Goal: Task Accomplishment & Management: Manage account settings

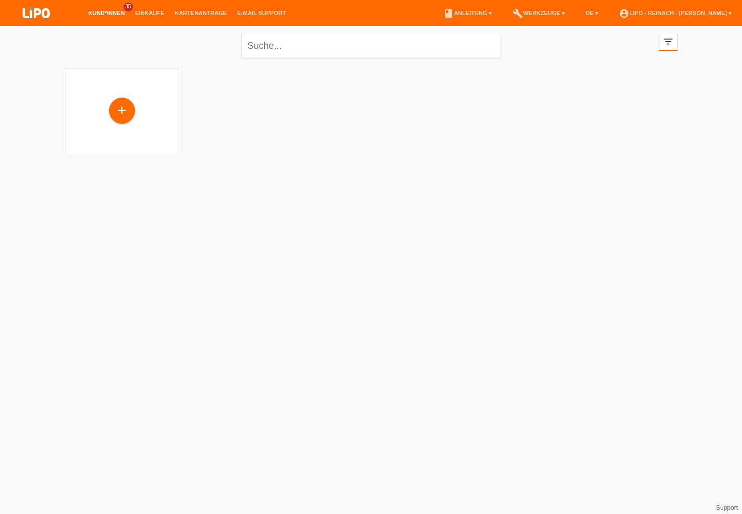
click at [669, 45] on icon "filter_list" at bounding box center [668, 41] width 11 height 11
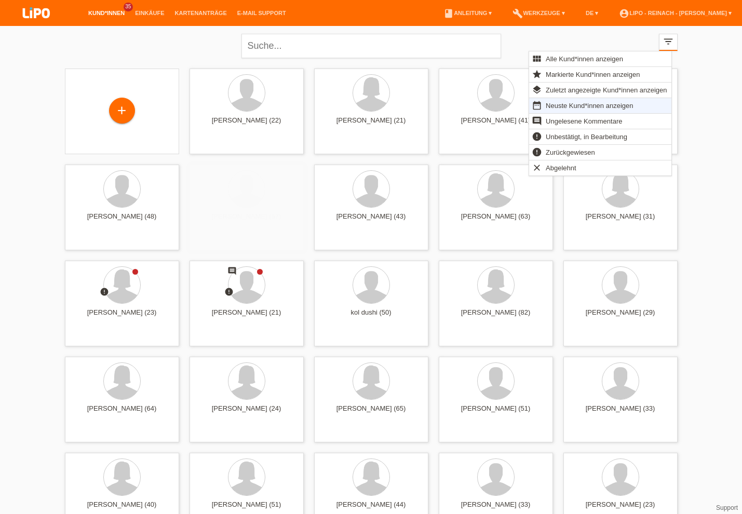
click at [439, 217] on div "Ruth Rosmarie Dolacinski-Zgraggen (63) launch Anzeigen" at bounding box center [496, 208] width 114 height 86
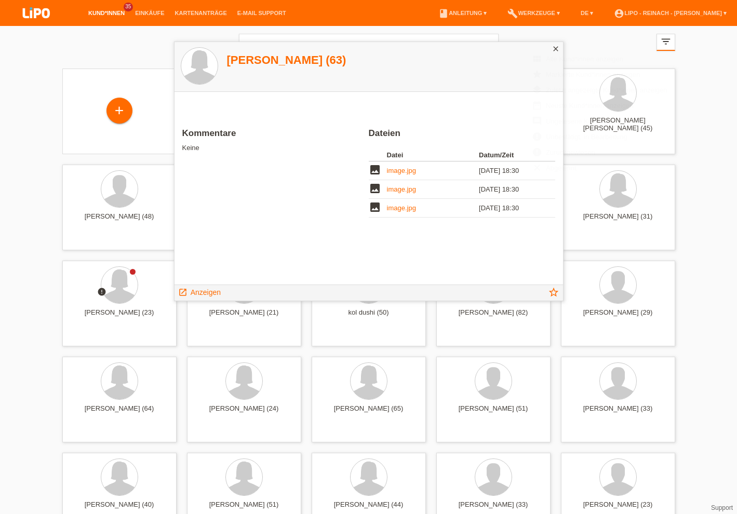
click at [557, 46] on icon "close" at bounding box center [556, 49] width 8 height 8
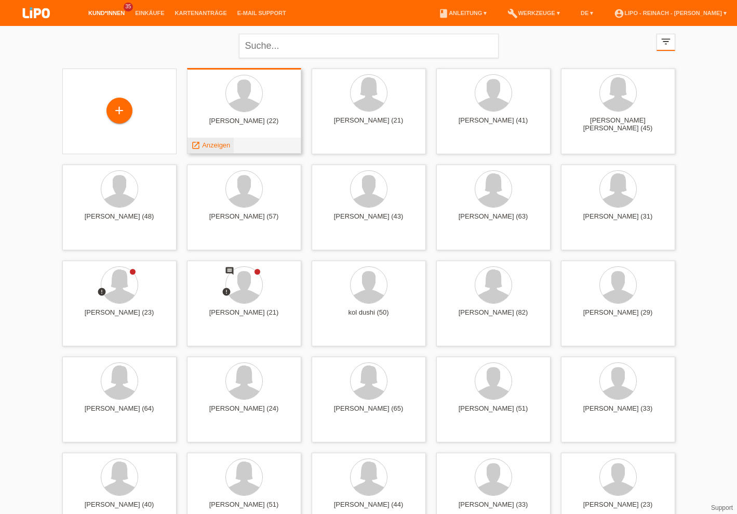
click at [212, 143] on span "Anzeigen" at bounding box center [216, 145] width 28 height 8
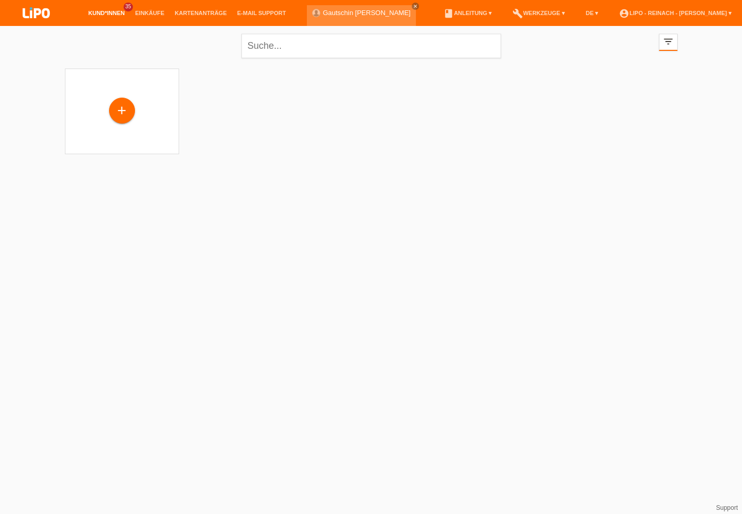
click at [670, 44] on icon "filter_list" at bounding box center [668, 41] width 11 height 11
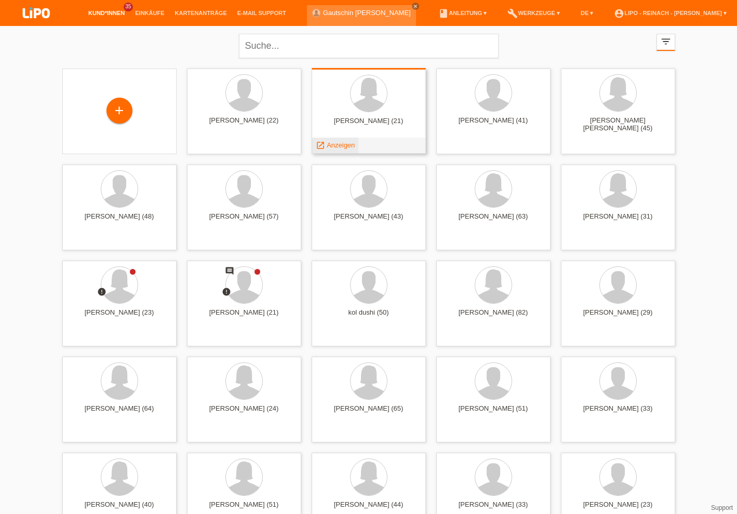
click at [352, 147] on span "Anzeigen" at bounding box center [341, 145] width 28 height 8
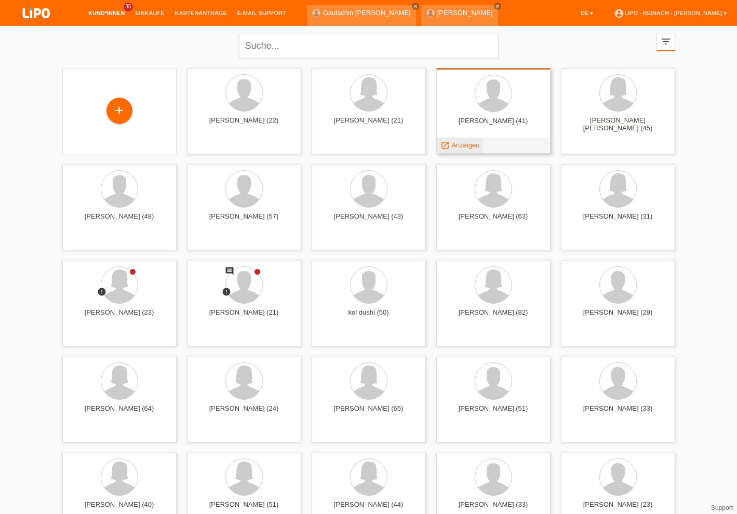
click at [461, 144] on span "Anzeigen" at bounding box center [465, 145] width 28 height 8
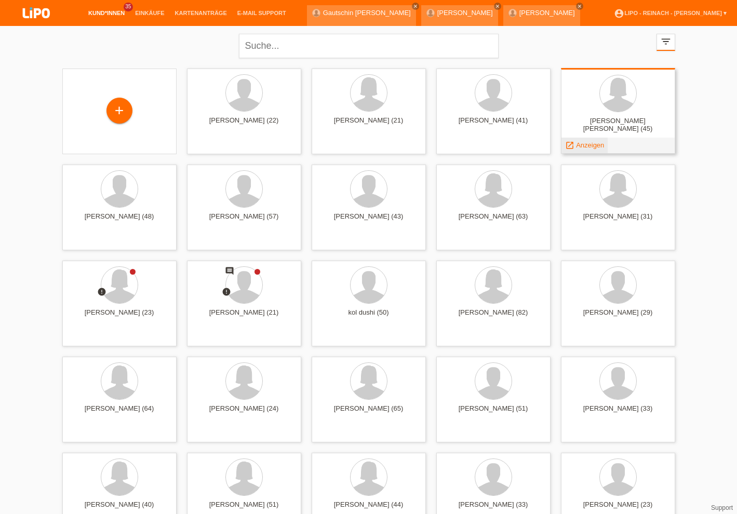
click at [586, 142] on span "Anzeigen" at bounding box center [590, 145] width 28 height 8
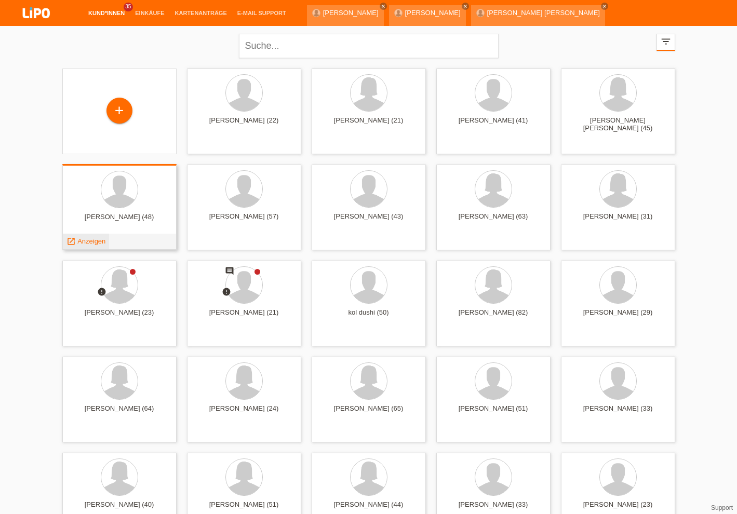
click at [94, 242] on span "Anzeigen" at bounding box center [91, 241] width 28 height 8
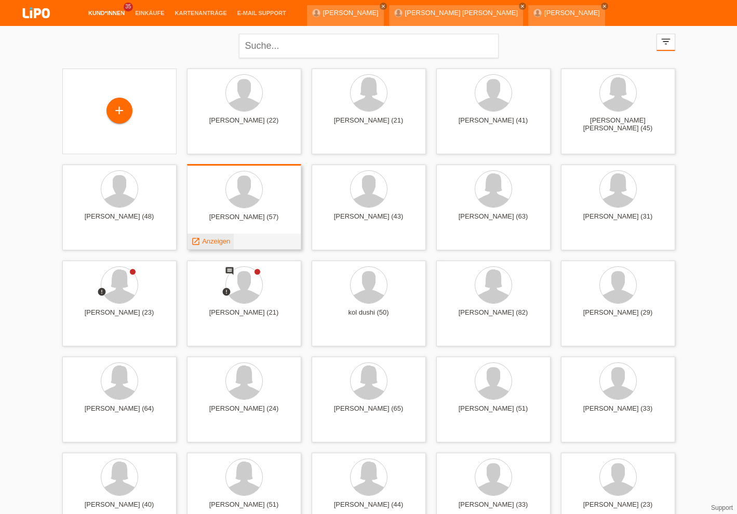
click at [220, 240] on span "Anzeigen" at bounding box center [216, 241] width 28 height 8
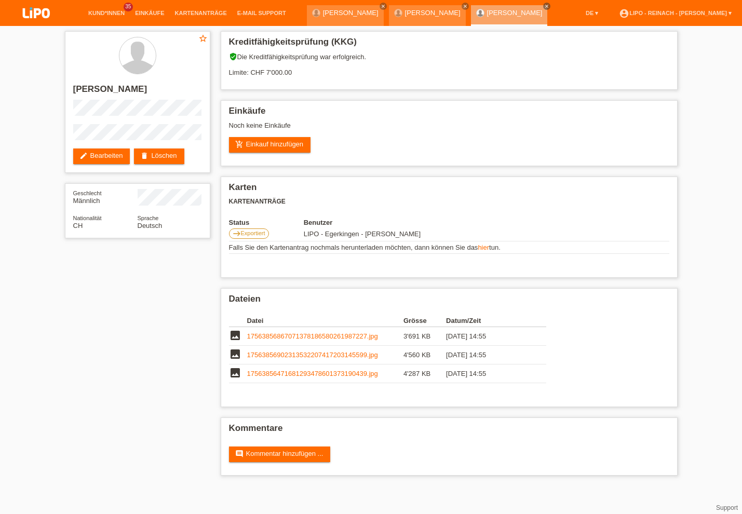
click at [698, 330] on div "star_border Subramaniam Dharmarajah edit Bearbeiten delete Löschen Geschlecht M…" at bounding box center [371, 256] width 742 height 460
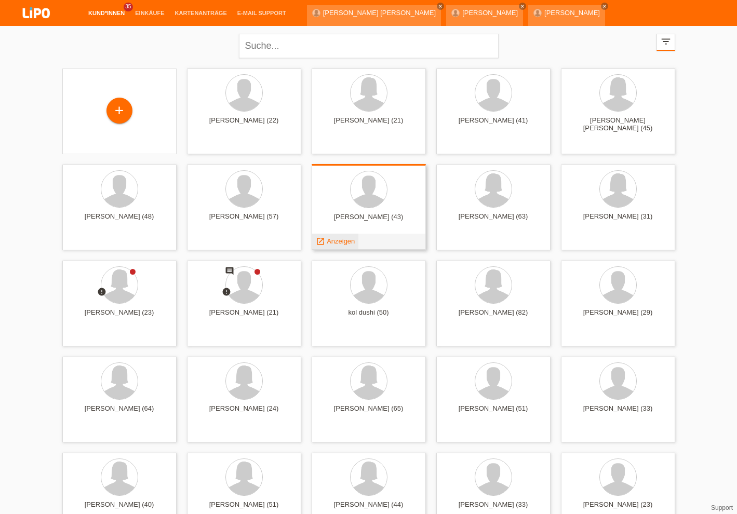
click at [345, 238] on span "Anzeigen" at bounding box center [341, 241] width 28 height 8
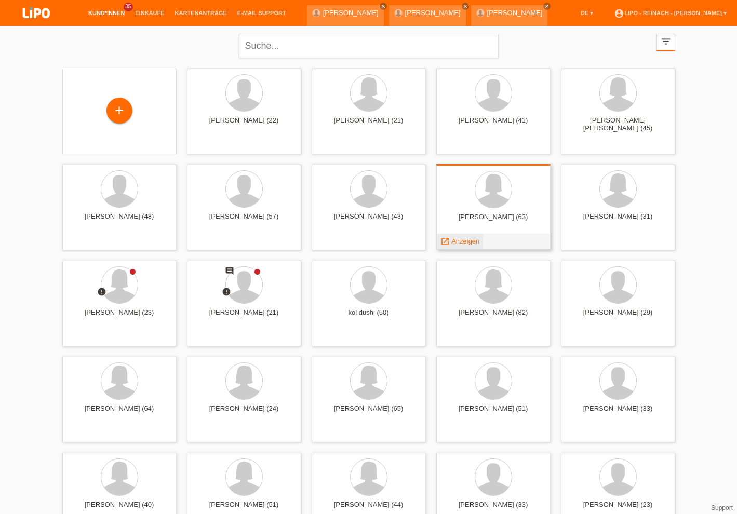
click at [474, 244] on span "Anzeigen" at bounding box center [465, 241] width 28 height 8
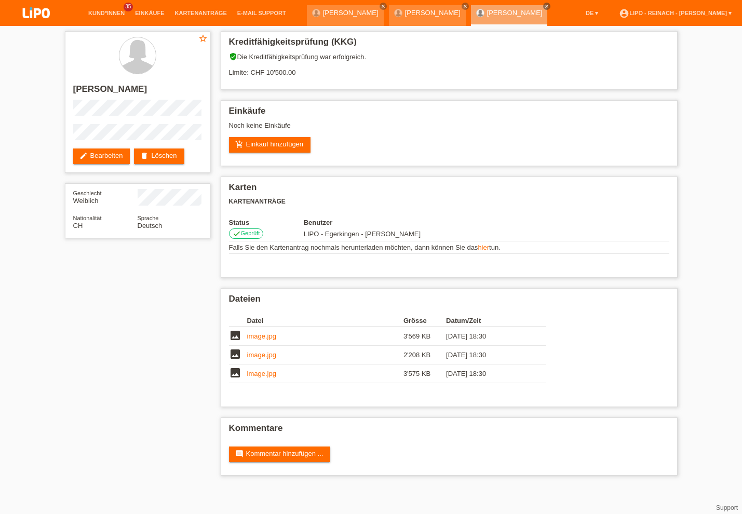
click at [714, 351] on div "star_border [PERSON_NAME] edit Bearbeiten delete Löschen Geschlecht Weiblich Na…" at bounding box center [371, 256] width 742 height 460
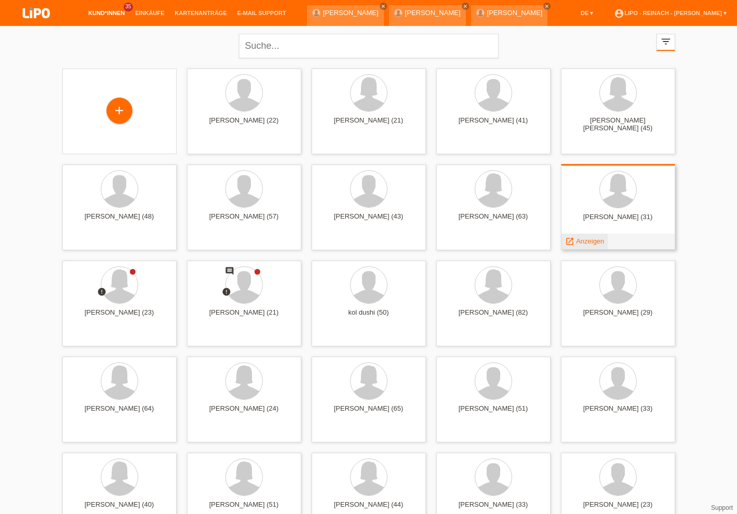
click at [577, 240] on span "Anzeigen" at bounding box center [590, 241] width 28 height 8
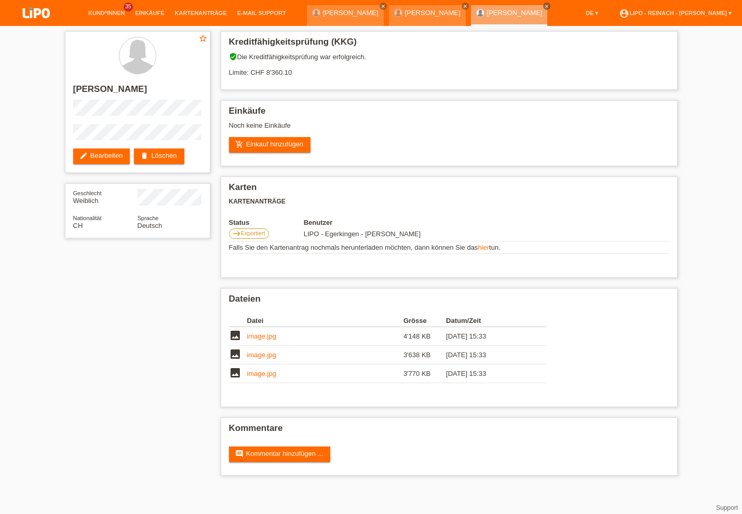
click at [740, 204] on div "star_border [PERSON_NAME] edit Bearbeiten delete Löschen Geschlecht Weiblich Na…" at bounding box center [371, 256] width 742 height 460
click at [551, 4] on link "close" at bounding box center [546, 6] width 7 height 7
click at [468, 8] on icon "close" at bounding box center [465, 6] width 5 height 5
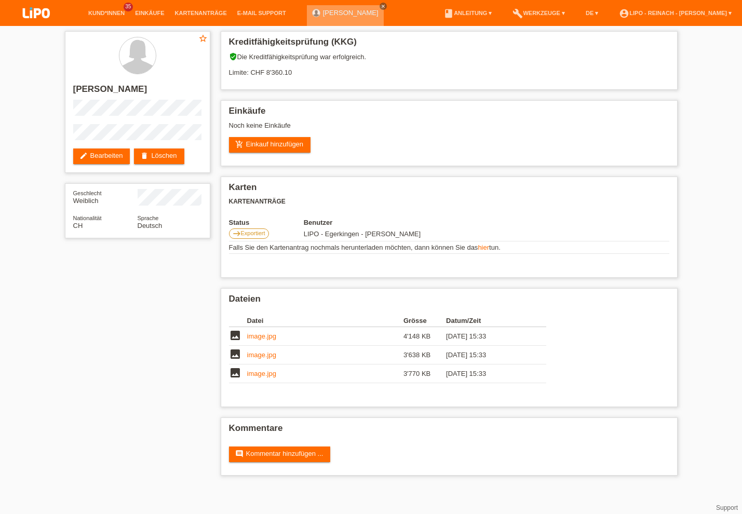
click at [386, 5] on icon "close" at bounding box center [383, 6] width 5 height 5
click at [661, 10] on link "account_circle LIPO - Reinach - [PERSON_NAME] ▾" at bounding box center [675, 13] width 123 height 6
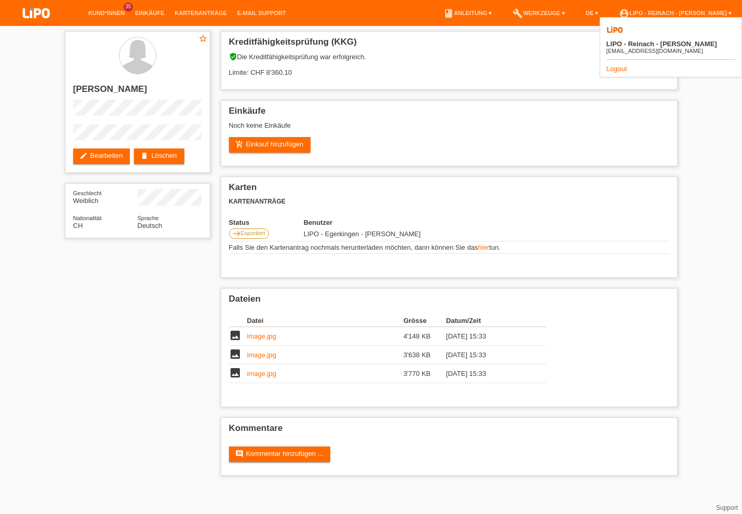
click at [619, 65] on link "Logout" at bounding box center [617, 69] width 21 height 8
